Goal: Find specific page/section: Find specific page/section

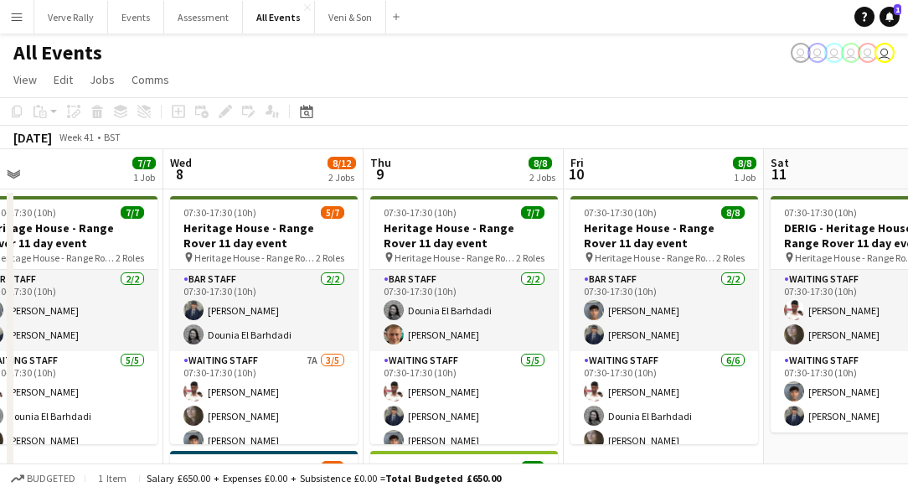
scroll to position [0, 639]
